Goal: Navigation & Orientation: Find specific page/section

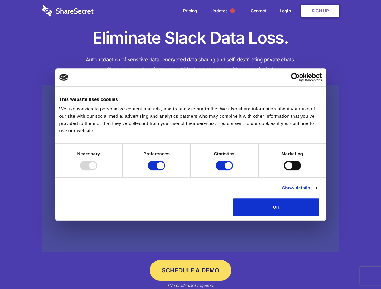
click at [97, 171] on div at bounding box center [88, 166] width 17 height 10
click at [165, 171] on input "Preferences" at bounding box center [156, 166] width 17 height 10
checkbox input "false"
click at [225, 171] on input "Statistics" at bounding box center [224, 166] width 17 height 10
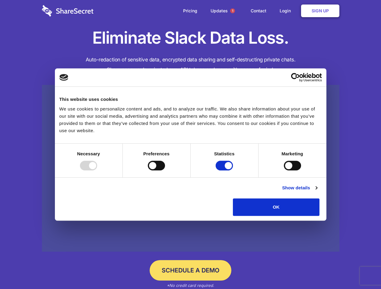
checkbox input "false"
click at [284, 171] on input "Marketing" at bounding box center [292, 166] width 17 height 10
checkbox input "true"
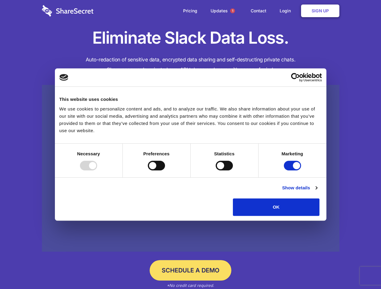
click at [317, 192] on link "Show details" at bounding box center [299, 188] width 35 height 7
click at [0, 0] on li "Necessary 7 Necessary cookies help make a website usable by enabling basic func…" at bounding box center [0, 0] width 0 height 0
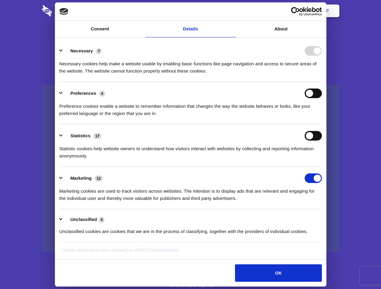
click at [232, 11] on span "1" at bounding box center [232, 10] width 5 height 5
